Goal: Information Seeking & Learning: Learn about a topic

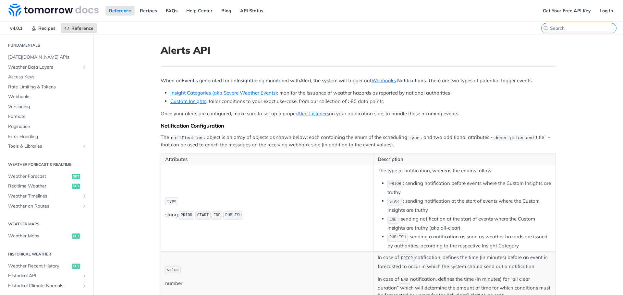
click at [581, 30] on input "CTRL-K" at bounding box center [583, 28] width 66 height 6
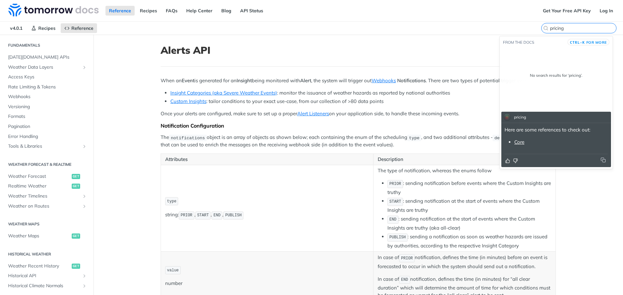
type input "pricing"
click at [515, 144] on link "Core" at bounding box center [519, 142] width 10 height 6
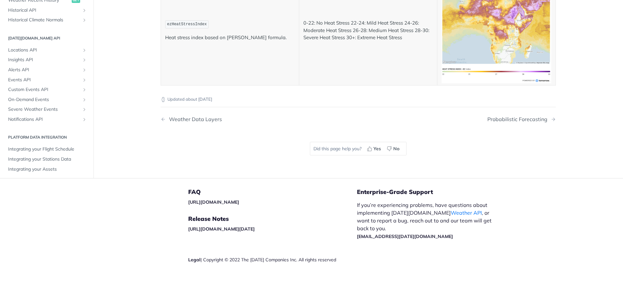
scroll to position [295, 0]
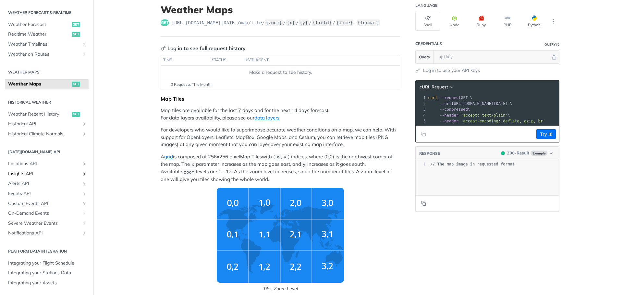
scroll to position [71, 0]
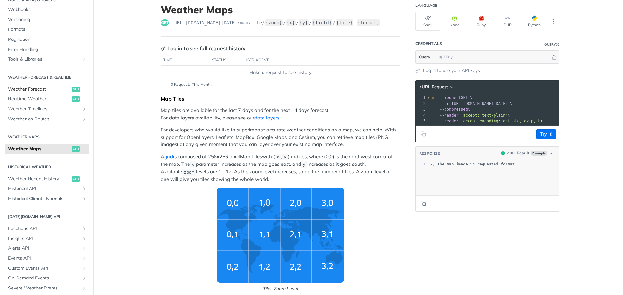
click at [50, 90] on span "Weather Forecast" at bounding box center [39, 89] width 62 height 6
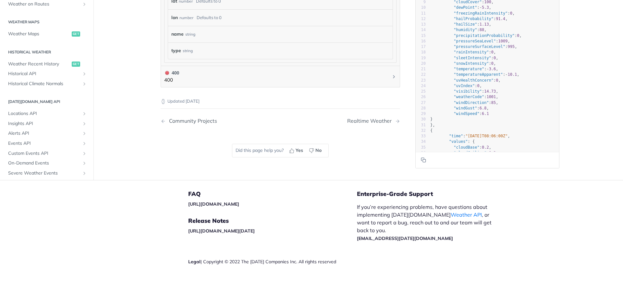
scroll to position [658, 0]
click at [451, 212] on link "Weather API" at bounding box center [466, 214] width 31 height 6
